Goal: Obtain resource: Obtain resource

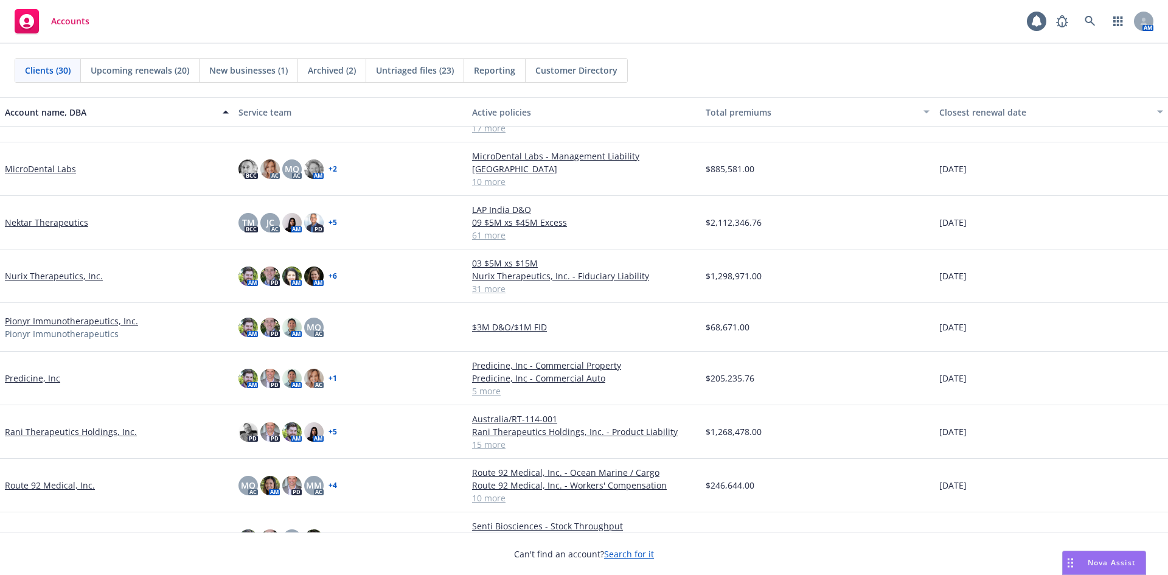
scroll to position [852, 0]
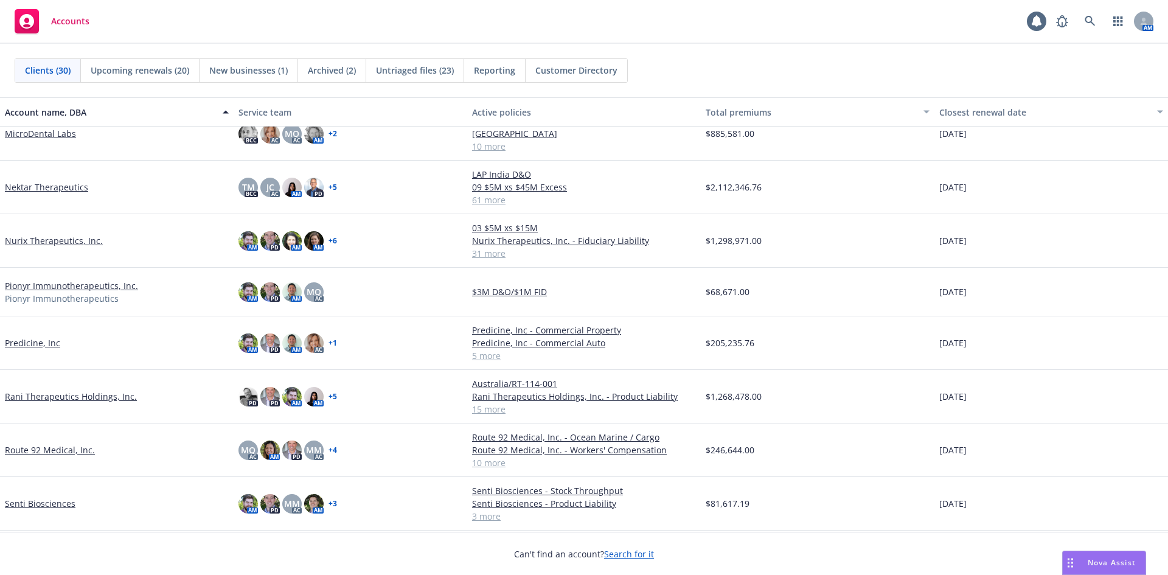
click at [119, 394] on link "Rani Therapeutics Holdings, Inc." at bounding box center [71, 396] width 132 height 13
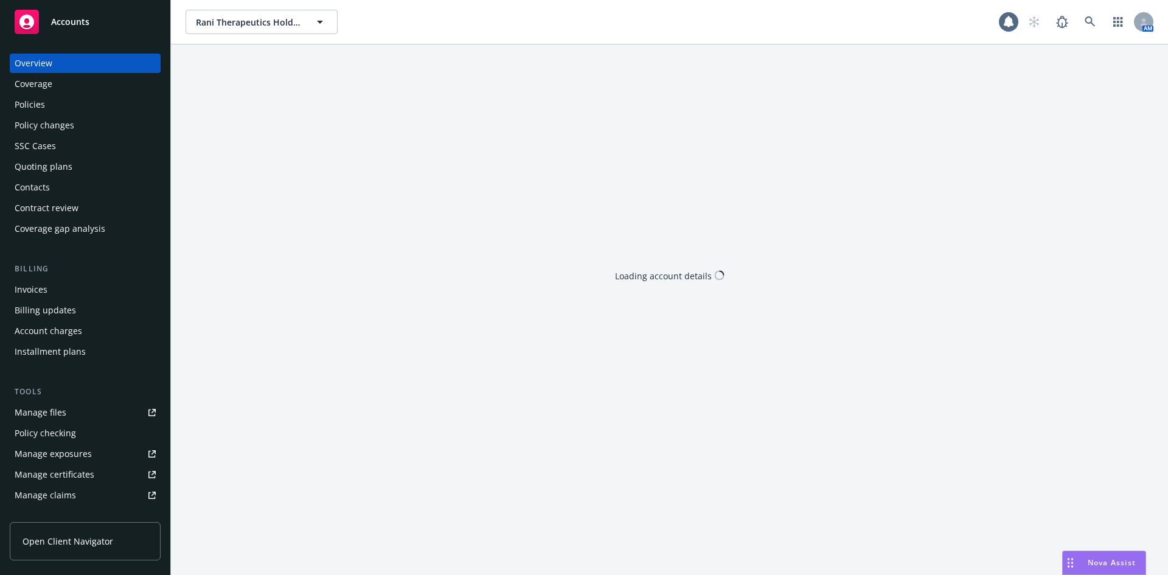
click at [60, 107] on div "Policies" at bounding box center [85, 104] width 141 height 19
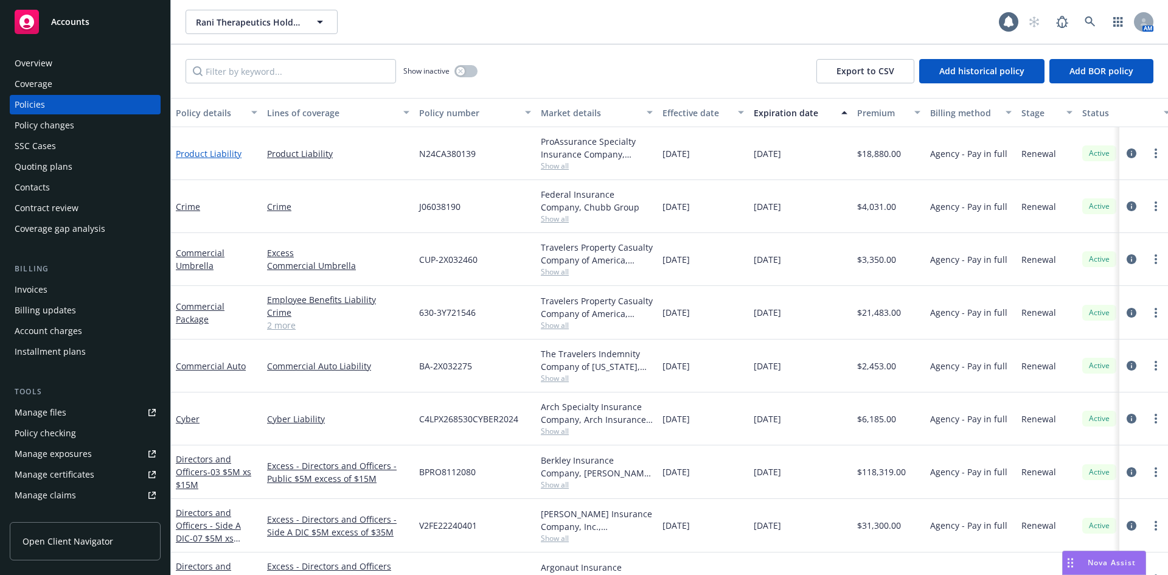
click at [212, 151] on link "Product Liability" at bounding box center [209, 154] width 66 height 12
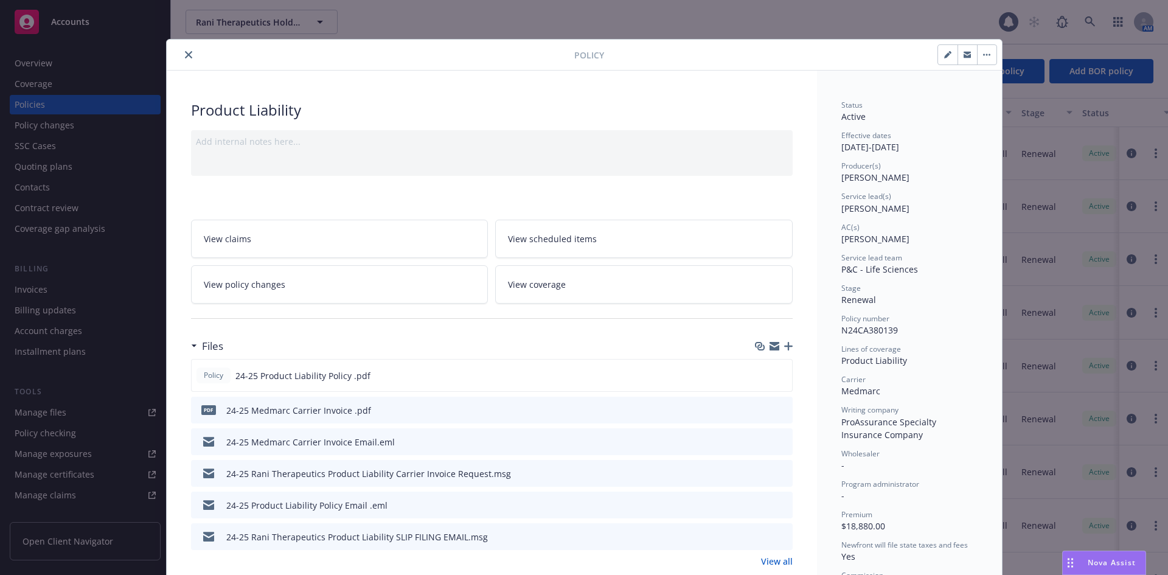
scroll to position [61, 0]
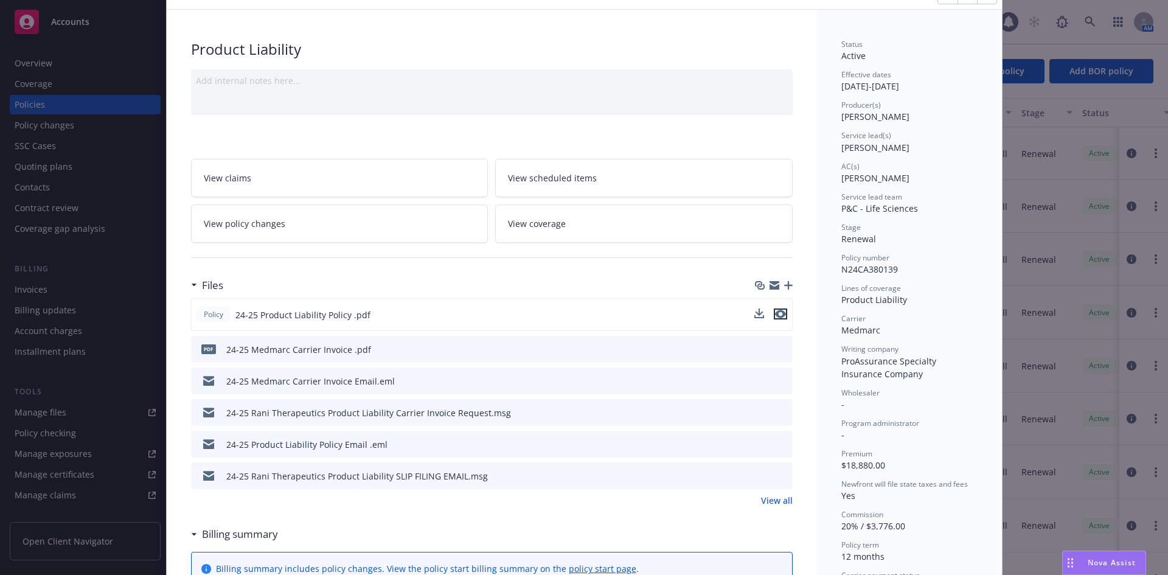
click at [779, 316] on icon "preview file" at bounding box center [780, 314] width 11 height 9
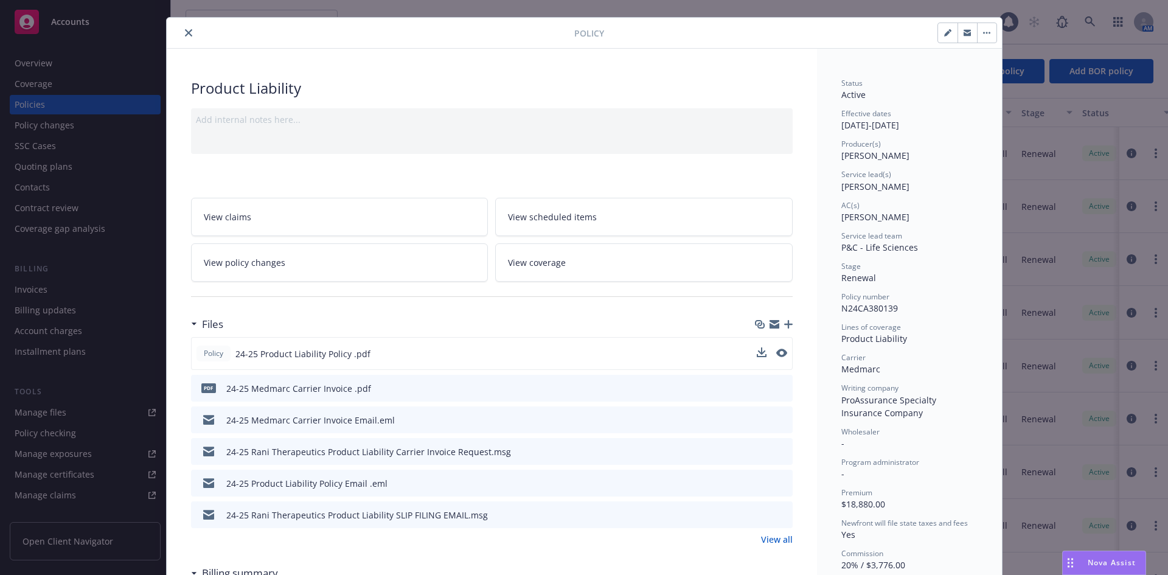
scroll to position [0, 0]
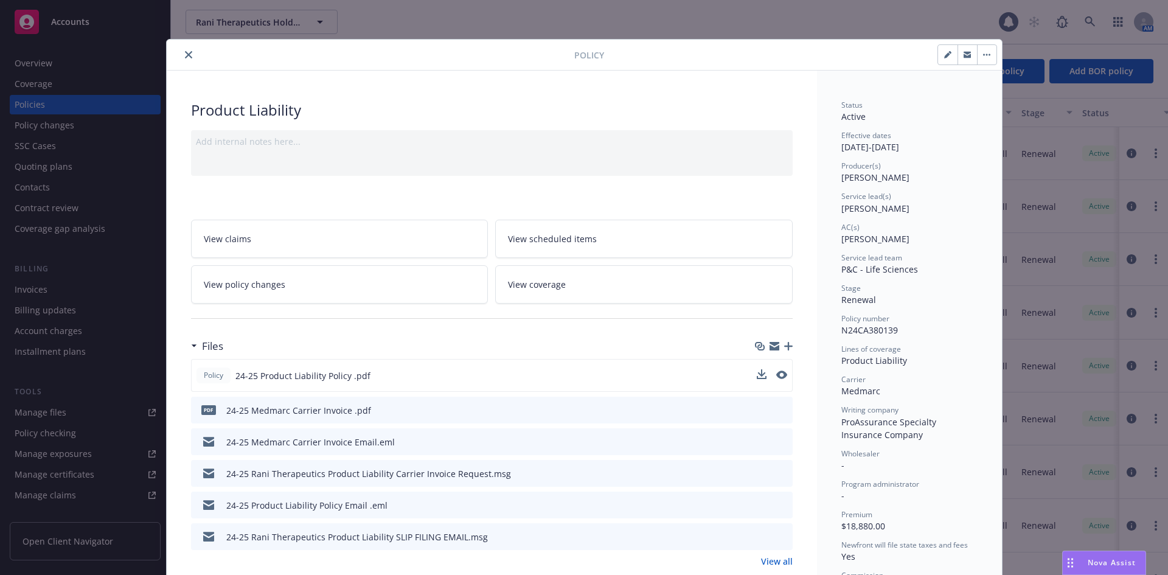
click at [186, 57] on icon "close" at bounding box center [188, 54] width 7 height 7
